Goal: Task Accomplishment & Management: Manage account settings

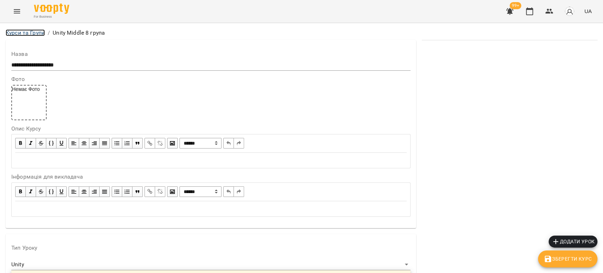
click at [34, 35] on link "Курси та Групи" at bounding box center [25, 32] width 39 height 7
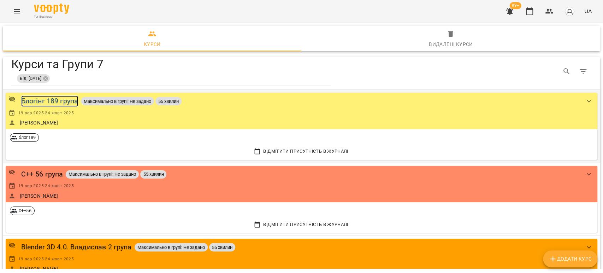
click at [50, 102] on div "Блогінг 189 група" at bounding box center [49, 100] width 57 height 11
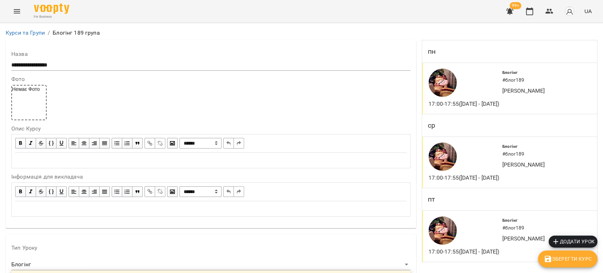
scroll to position [627, 0]
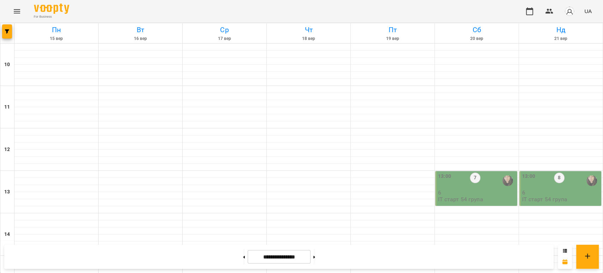
click at [17, 9] on icon "Menu" at bounding box center [17, 11] width 6 height 4
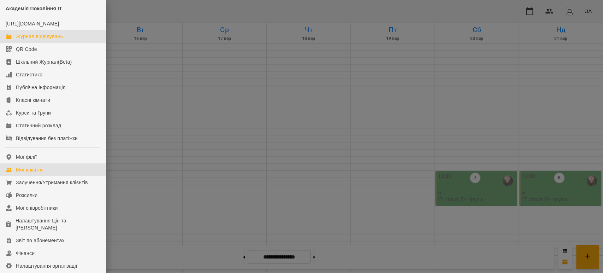
click at [45, 175] on link "Мої клієнти" at bounding box center [53, 169] width 106 height 13
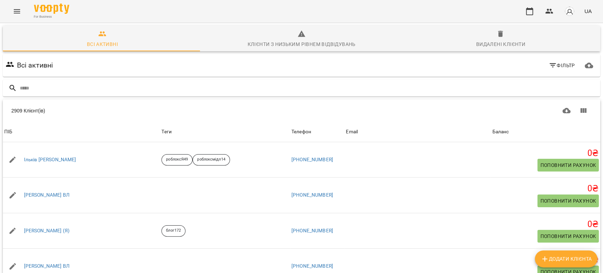
click at [571, 258] on span "Додати клієнта" at bounding box center [565, 258] width 51 height 8
select select "**"
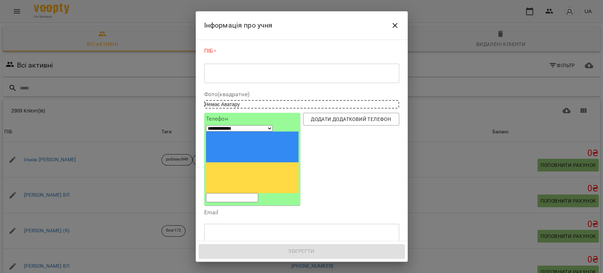
paste input "**********"
type input "**********"
drag, startPoint x: 211, startPoint y: 69, endPoint x: 210, endPoint y: 72, distance: 3.6
click at [210, 72] on textarea at bounding box center [301, 73] width 185 height 7
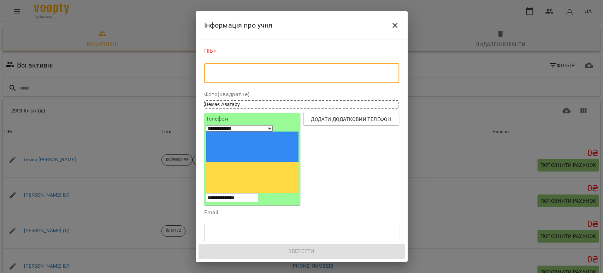
paste textarea "*********"
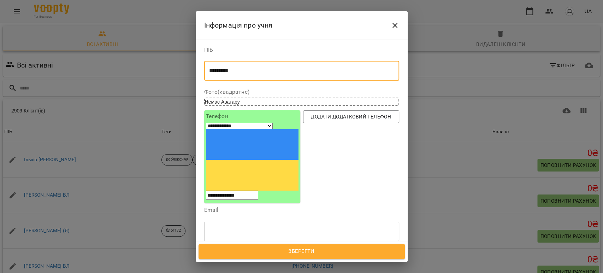
type textarea "*********"
click at [237, 261] on div "Надрукуйте або оберіть..." at bounding box center [237, 264] width 59 height 7
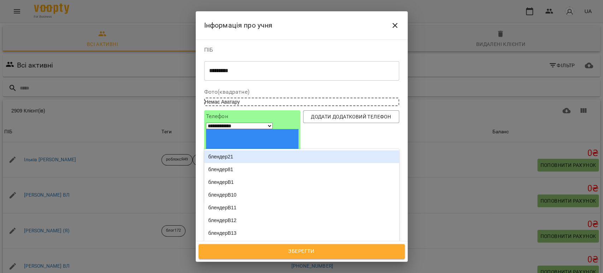
type input "***"
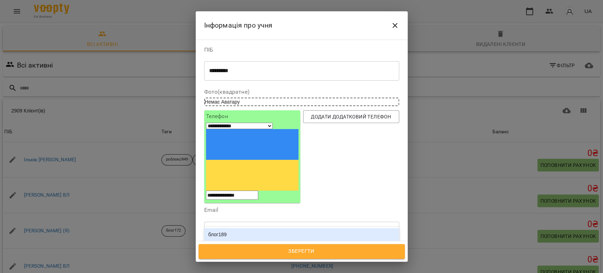
click at [240, 228] on div "блог189" at bounding box center [301, 234] width 195 height 13
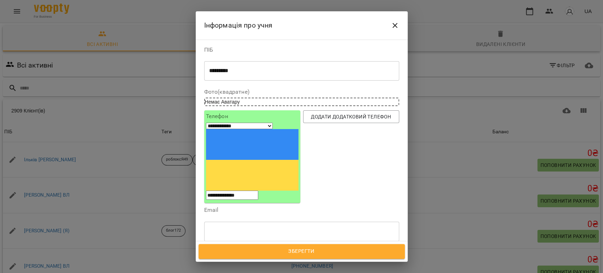
click at [281, 249] on span "Зберегти" at bounding box center [301, 250] width 191 height 9
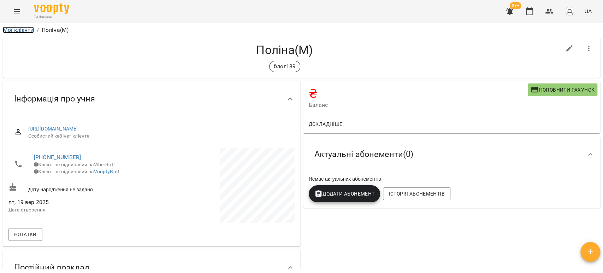
click at [23, 29] on link "Мої клієнти" at bounding box center [18, 29] width 31 height 7
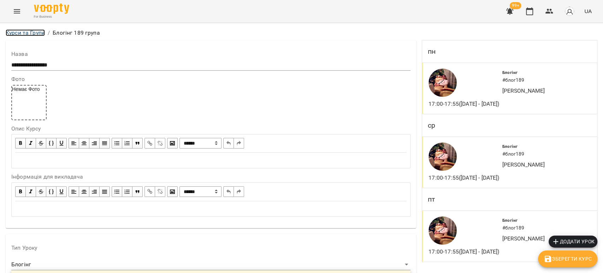
click at [29, 33] on link "Курси та Групи" at bounding box center [25, 32] width 39 height 7
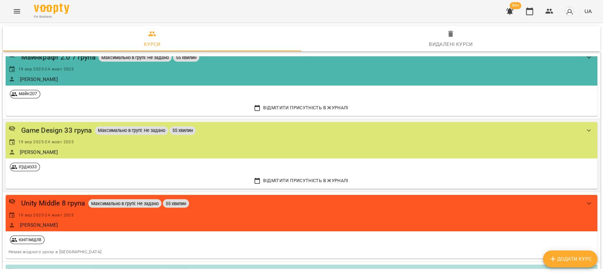
scroll to position [313, 0]
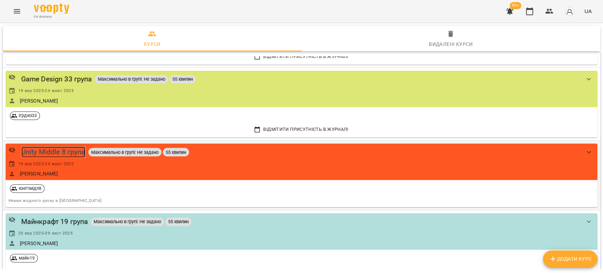
click at [37, 150] on div "Unity Middle 8 група" at bounding box center [53, 151] width 64 height 11
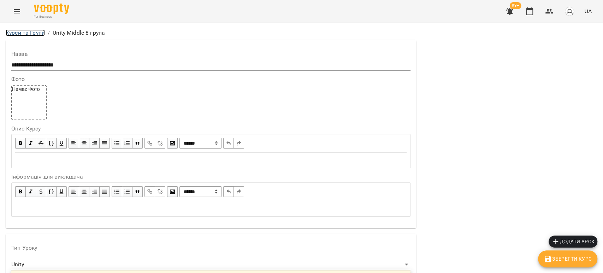
click at [27, 34] on link "Курси та Групи" at bounding box center [25, 32] width 39 height 7
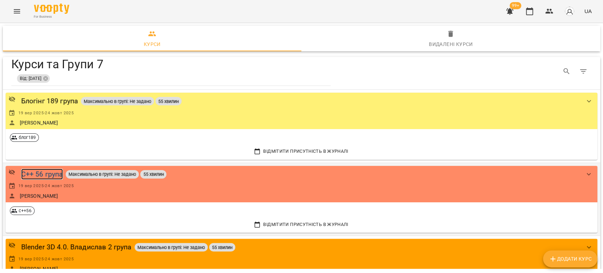
click at [50, 171] on div "C++ 56 група" at bounding box center [42, 173] width 42 height 11
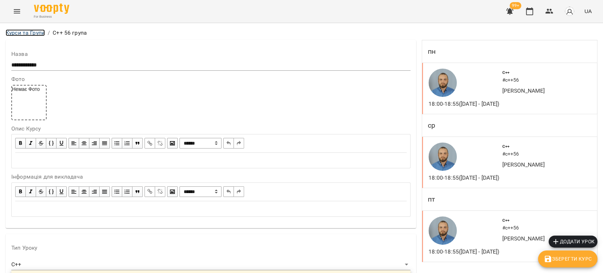
click at [28, 32] on link "Курси та Групи" at bounding box center [25, 32] width 39 height 7
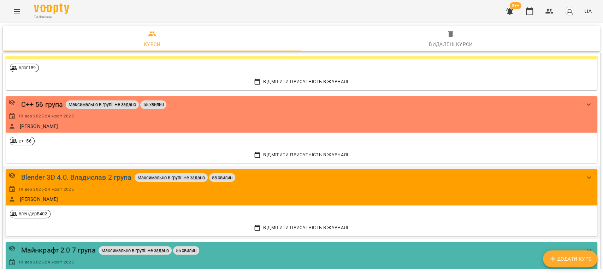
scroll to position [78, 0]
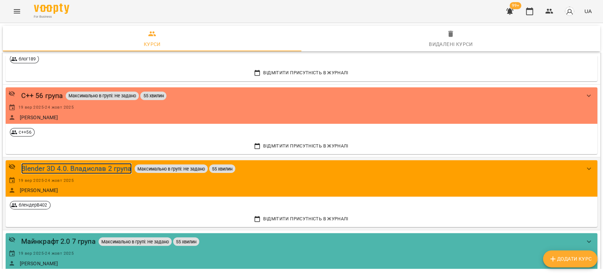
click at [91, 166] on div "Blender 3D 4.0. Владислав 2 група" at bounding box center [76, 168] width 110 height 11
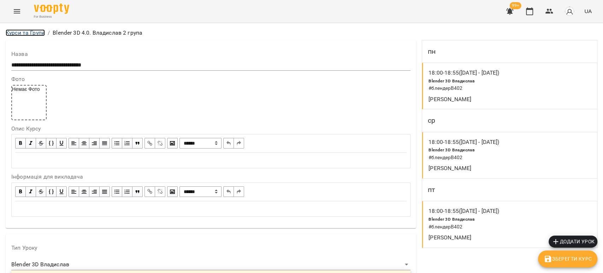
click at [29, 35] on link "Курси та Групи" at bounding box center [25, 32] width 39 height 7
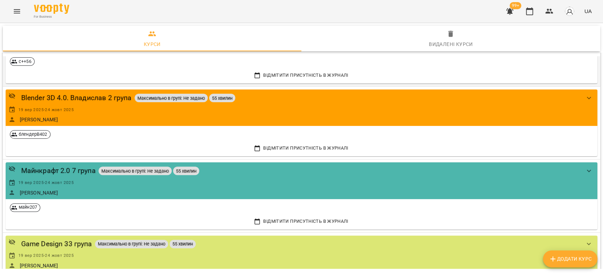
scroll to position [157, 0]
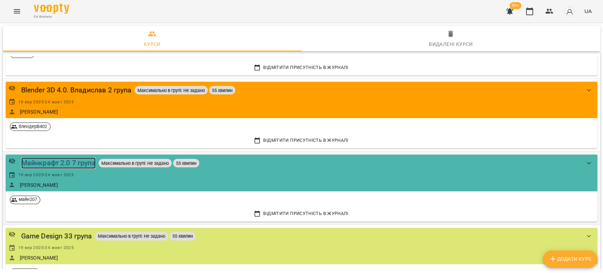
click at [61, 163] on div "Майнкрафт 2.0 7 група" at bounding box center [58, 162] width 74 height 11
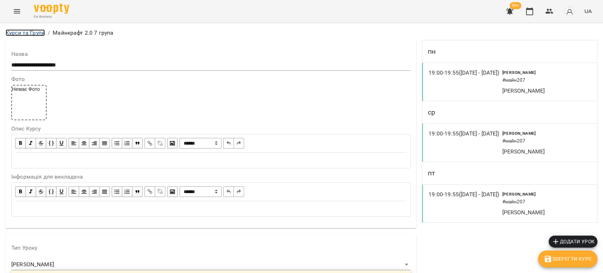
click at [35, 30] on link "Курси та Групи" at bounding box center [25, 32] width 39 height 7
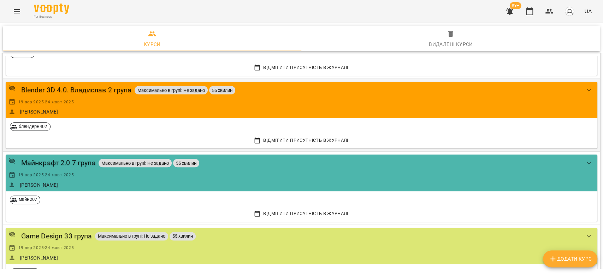
scroll to position [196, 0]
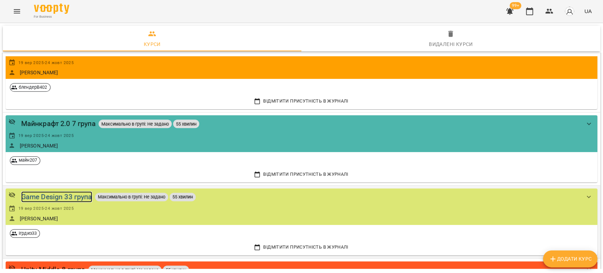
click at [64, 191] on div "Game Design 33 група" at bounding box center [56, 196] width 71 height 11
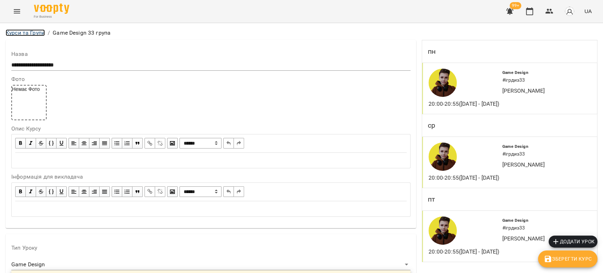
drag, startPoint x: 26, startPoint y: 31, endPoint x: 40, endPoint y: 59, distance: 31.3
click at [26, 31] on link "Курси та Групи" at bounding box center [25, 32] width 39 height 7
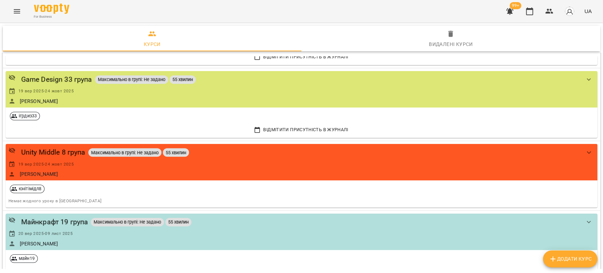
scroll to position [353, 0]
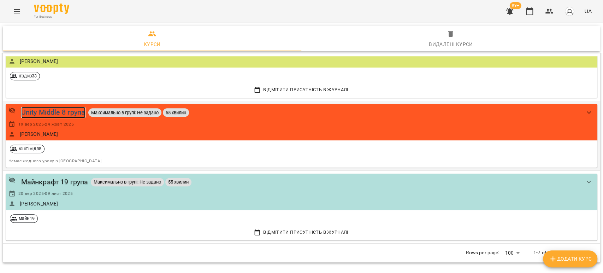
click at [58, 109] on div "Unity Middle 8 група" at bounding box center [53, 112] width 64 height 11
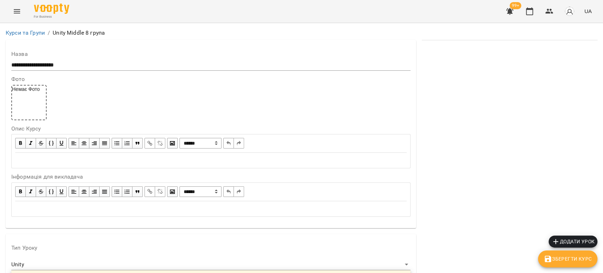
scroll to position [701, 0]
